Goal: Task Accomplishment & Management: Use online tool/utility

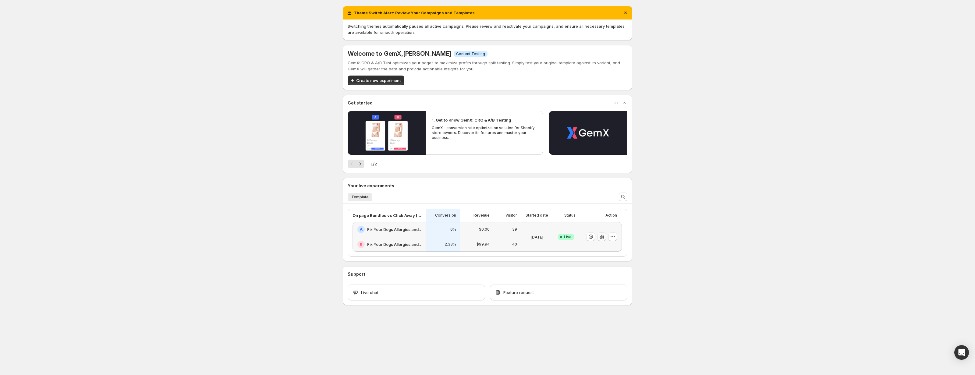
click at [602, 236] on icon "button" at bounding box center [601, 237] width 1 height 4
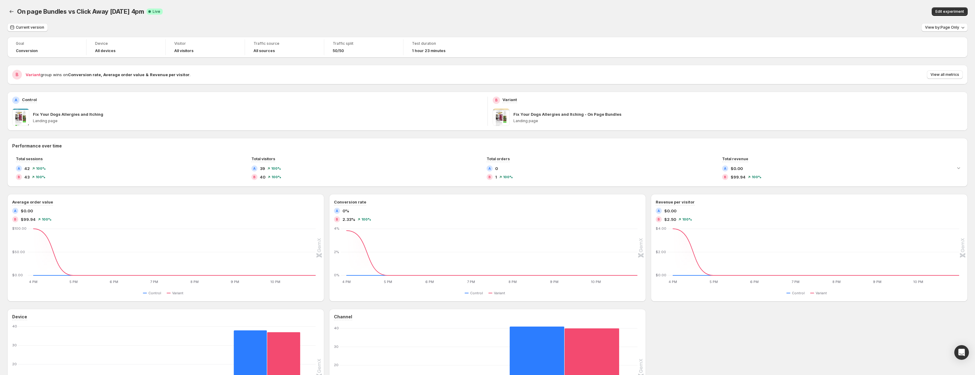
click at [322, 191] on div "Performance over time Total sessions A 42 100 % B 43 100 % Total visitors A 39 …" at bounding box center [487, 283] width 960 height 290
click at [328, 191] on div "Performance over time Total sessions A 42 100 % B 43 100 % Total visitors A 39 …" at bounding box center [487, 283] width 960 height 290
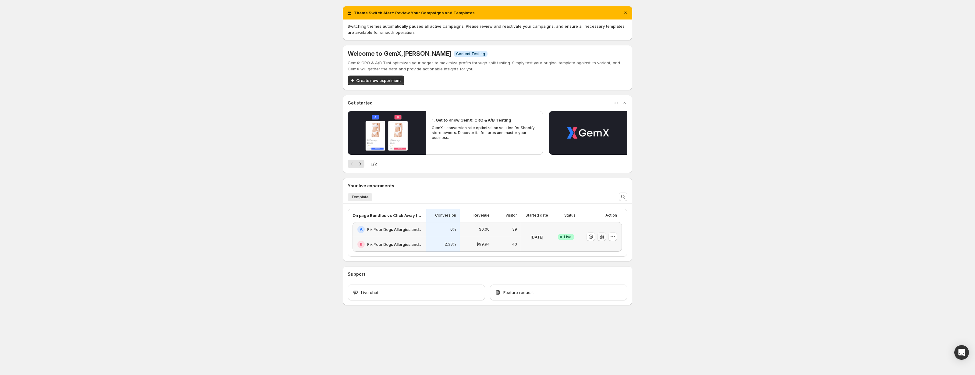
click at [602, 236] on icon "button" at bounding box center [601, 237] width 1 height 4
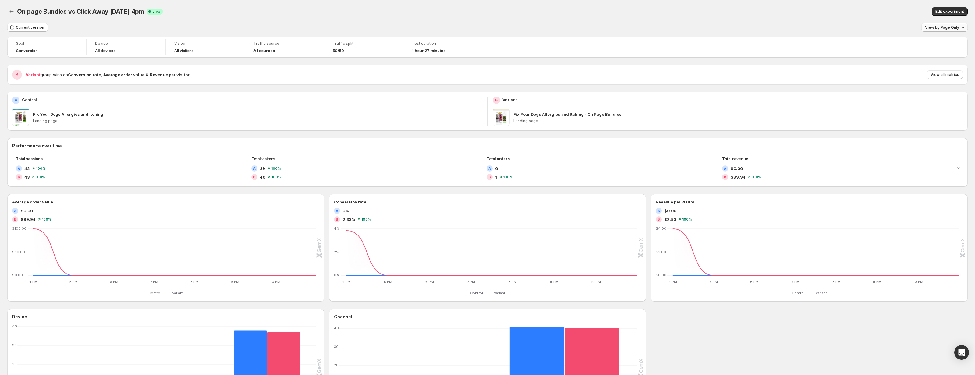
click at [962, 27] on icon "button" at bounding box center [963, 27] width 6 height 6
click at [915, 68] on span "Calculates metrics across the entire session, starting from the experiment page…" at bounding box center [905, 70] width 113 height 11
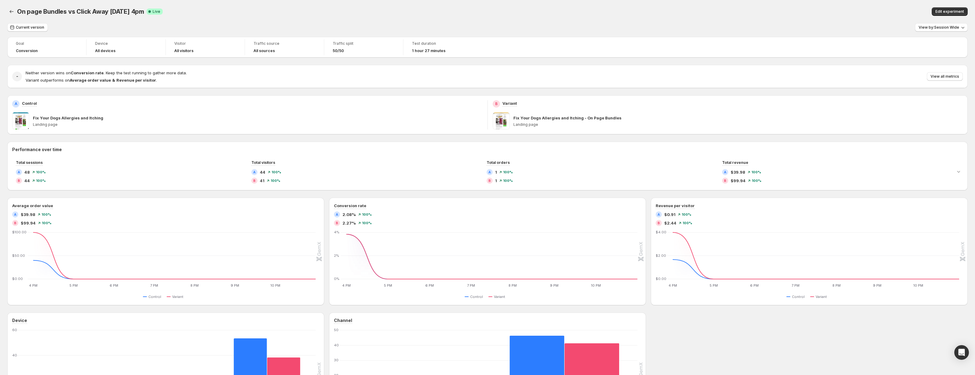
click at [590, 22] on div "On page Bundles vs Click Away [DATE] 4pm. This page is ready On page Bundles vs…" at bounding box center [487, 11] width 960 height 23
click at [593, 27] on div "Current version View by: Session Wide" at bounding box center [487, 27] width 960 height 9
click at [641, 31] on div "Current version View by: Session Wide" at bounding box center [487, 27] width 960 height 9
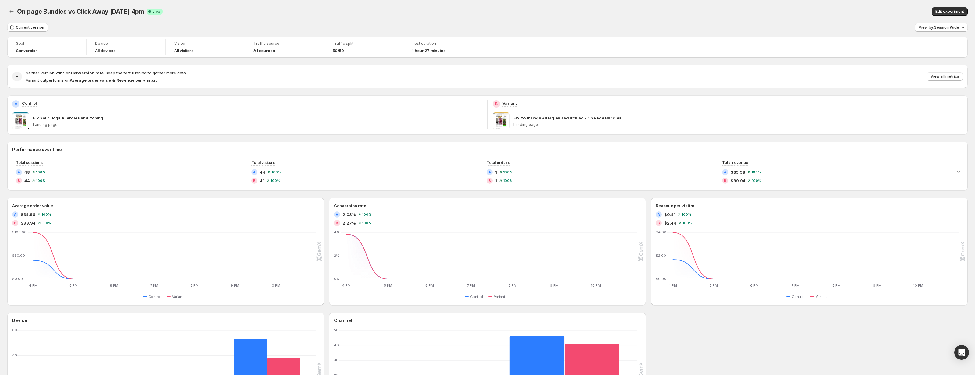
click at [641, 31] on div "Current version View by: Session Wide" at bounding box center [487, 27] width 960 height 9
drag, startPoint x: 642, startPoint y: 25, endPoint x: 643, endPoint y: 38, distance: 13.7
click at [643, 38] on div "Current version View by: Session Wide Goal Conversion Device All devices Visito…" at bounding box center [487, 227] width 960 height 409
click at [643, 38] on div "Goal Conversion Device All devices Visitor All visitors Traffic source All sour…" at bounding box center [487, 47] width 960 height 21
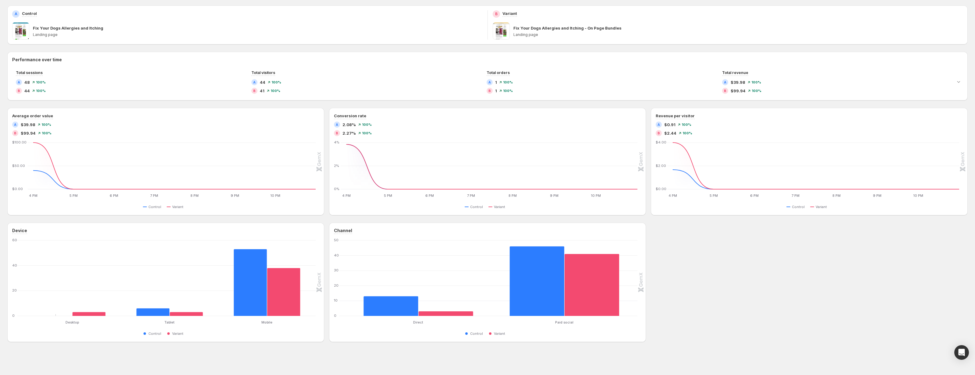
scroll to position [90, 0]
click at [698, 274] on div "Device Desktop Desktop Tablet Tablet Mobile Mobile [PHONE_NUMBER] Control Varia…" at bounding box center [487, 282] width 960 height 119
click at [233, 48] on div "Goal Conversion Device All devices Visitor All visitors Traffic source All sour…" at bounding box center [487, 144] width 960 height 395
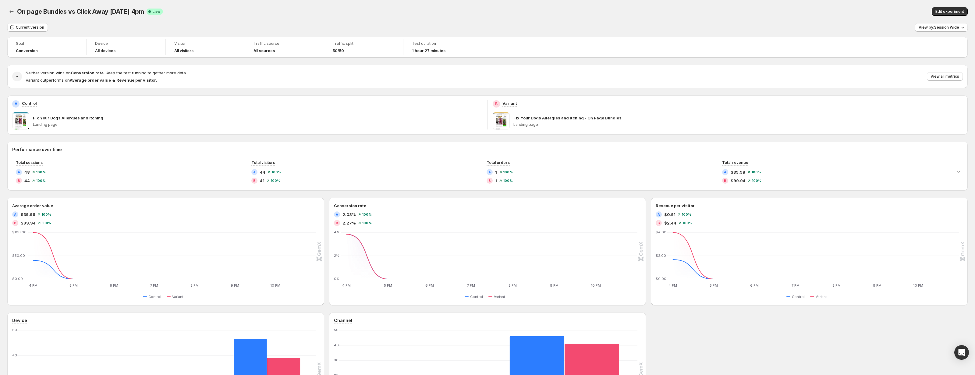
scroll to position [0, 0]
click at [221, 3] on div "On page Bundles vs Click Away [DATE] 4pm. This page is ready On page Bundles vs…" at bounding box center [487, 11] width 960 height 23
click at [11, 9] on icon "Back" at bounding box center [12, 12] width 6 height 6
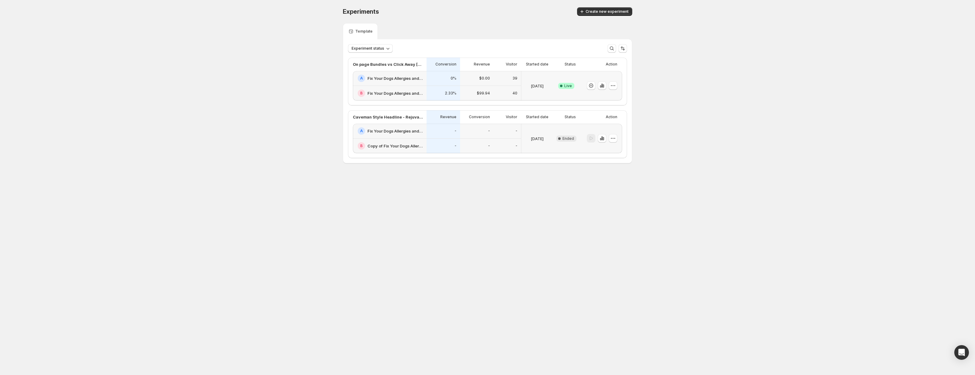
click at [382, 13] on div "Experiments" at bounding box center [409, 11] width 133 height 9
